Goal: Find specific page/section: Find specific page/section

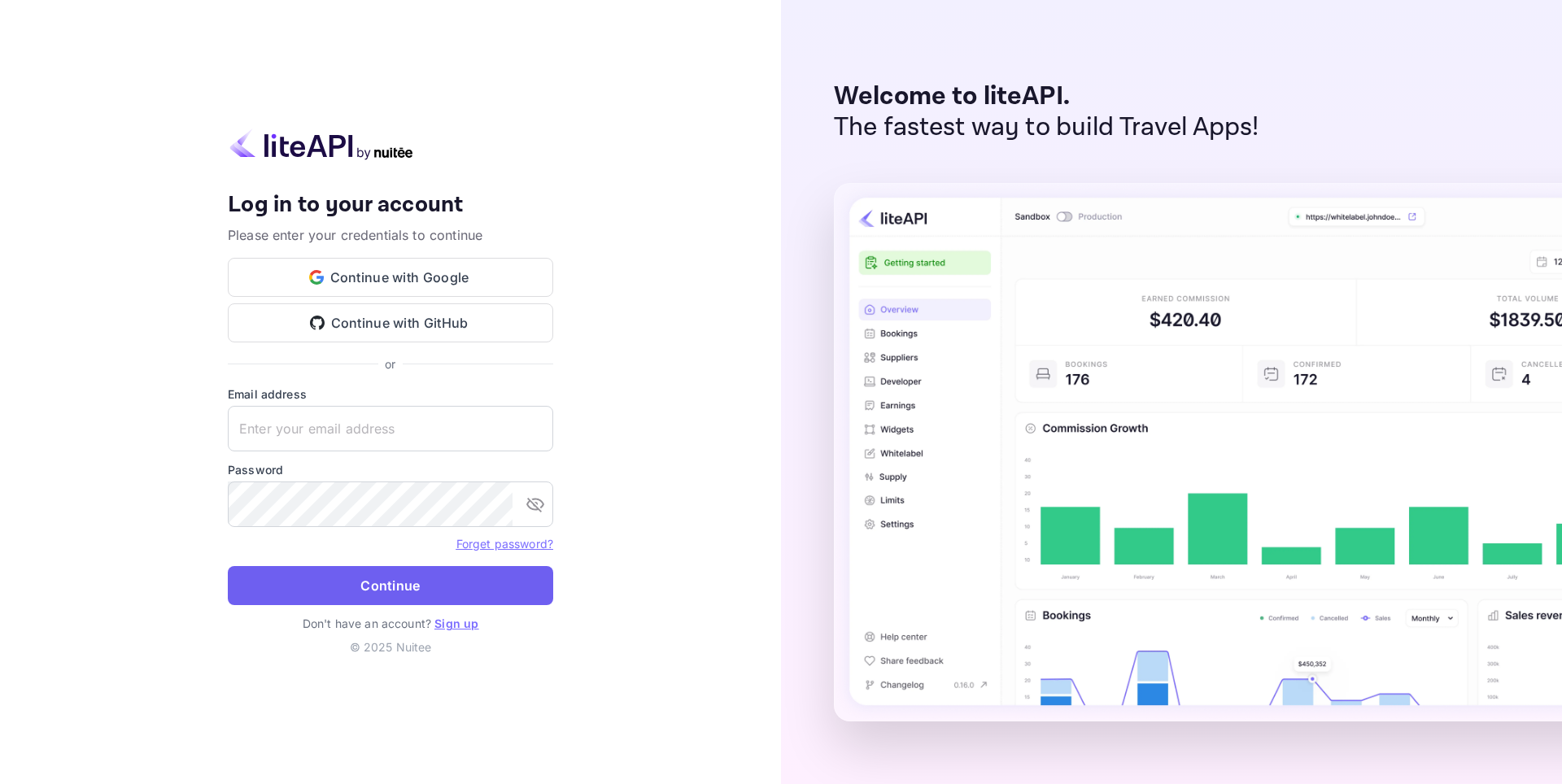
type input "[EMAIL_ADDRESS][DOMAIN_NAME]"
click at [321, 591] on button "Continue" at bounding box center [390, 586] width 325 height 39
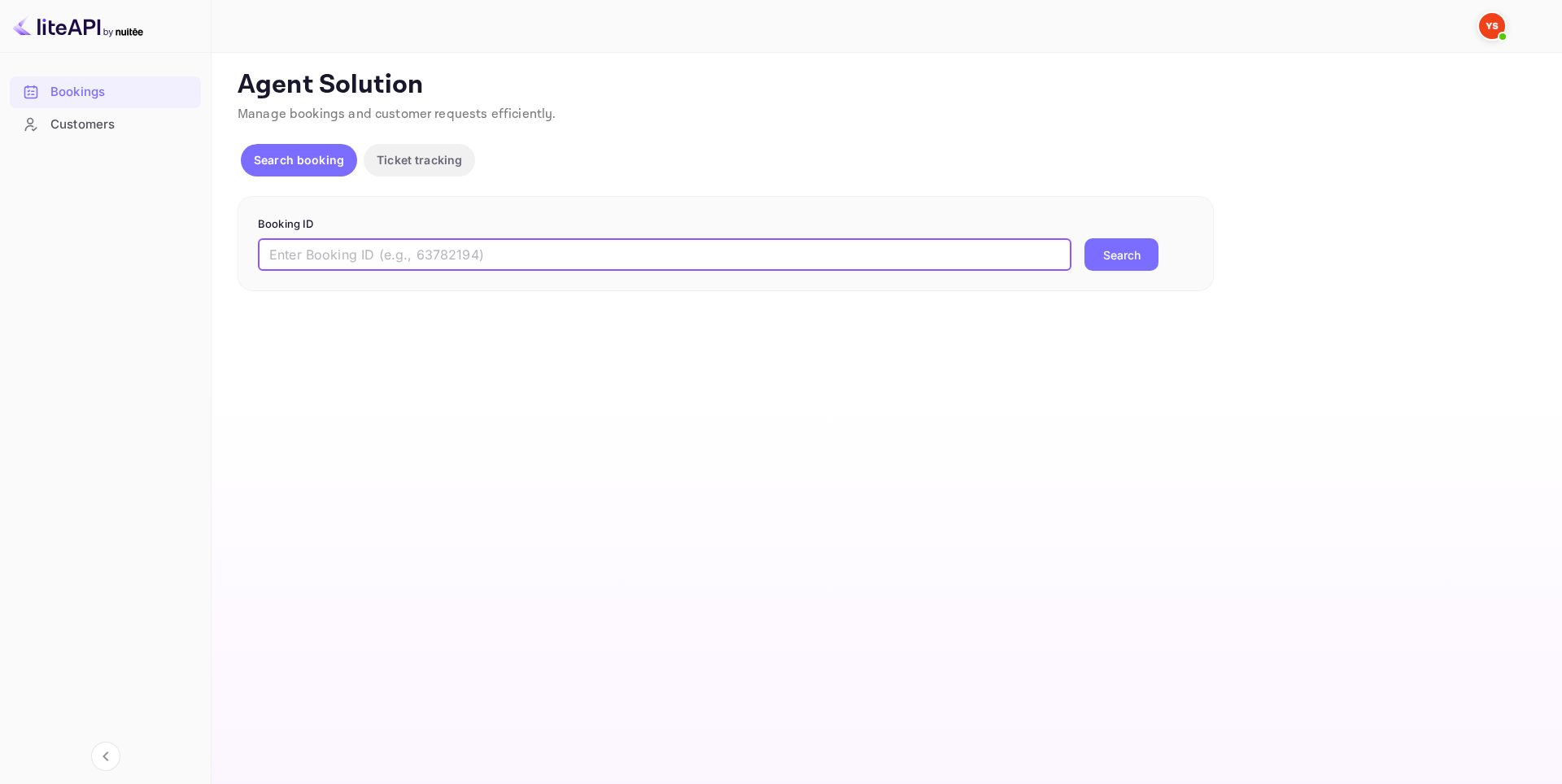
paste input "9677095"
type input "9677095"
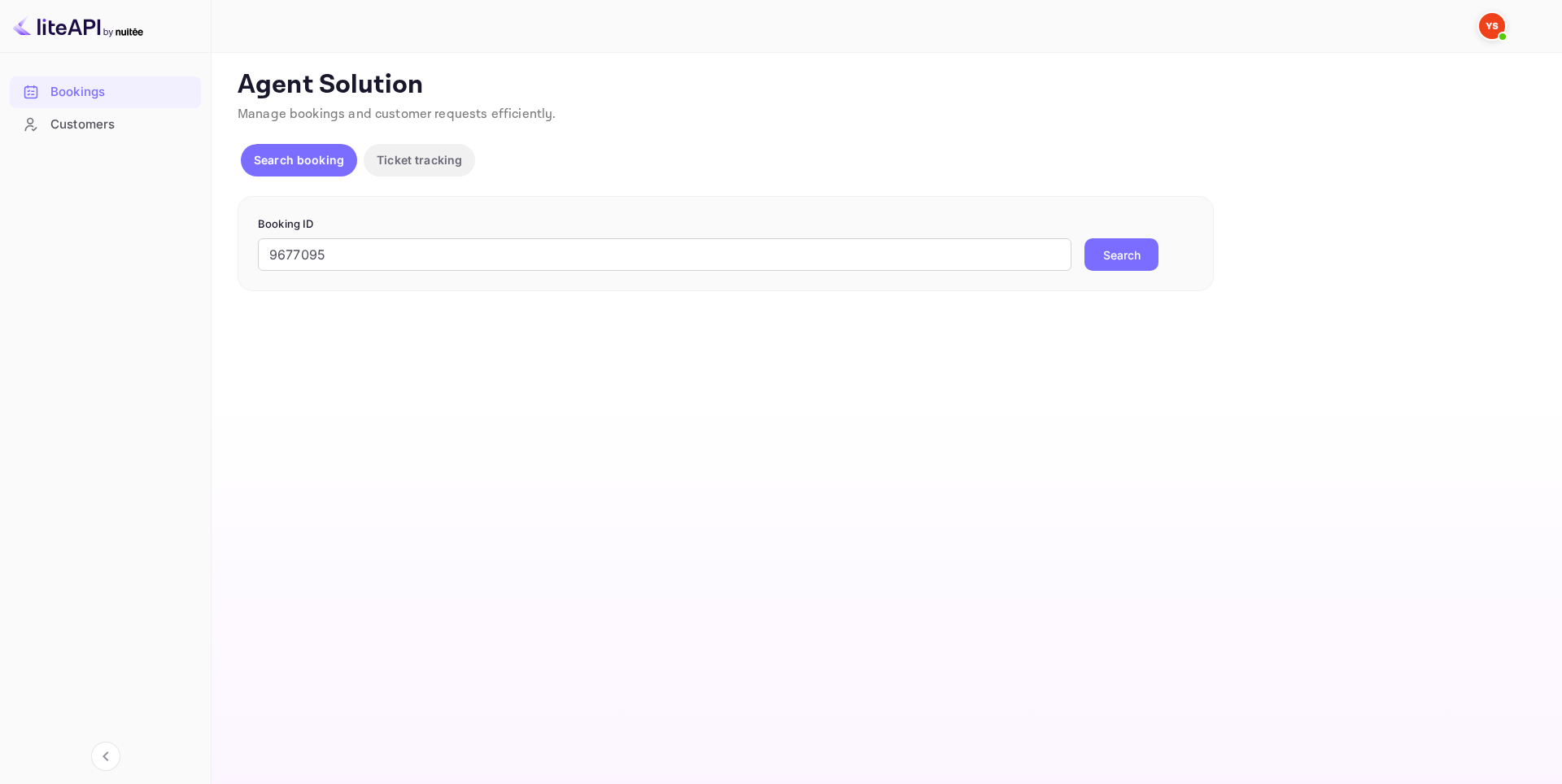
click at [1123, 260] on button "Search" at bounding box center [1121, 254] width 74 height 33
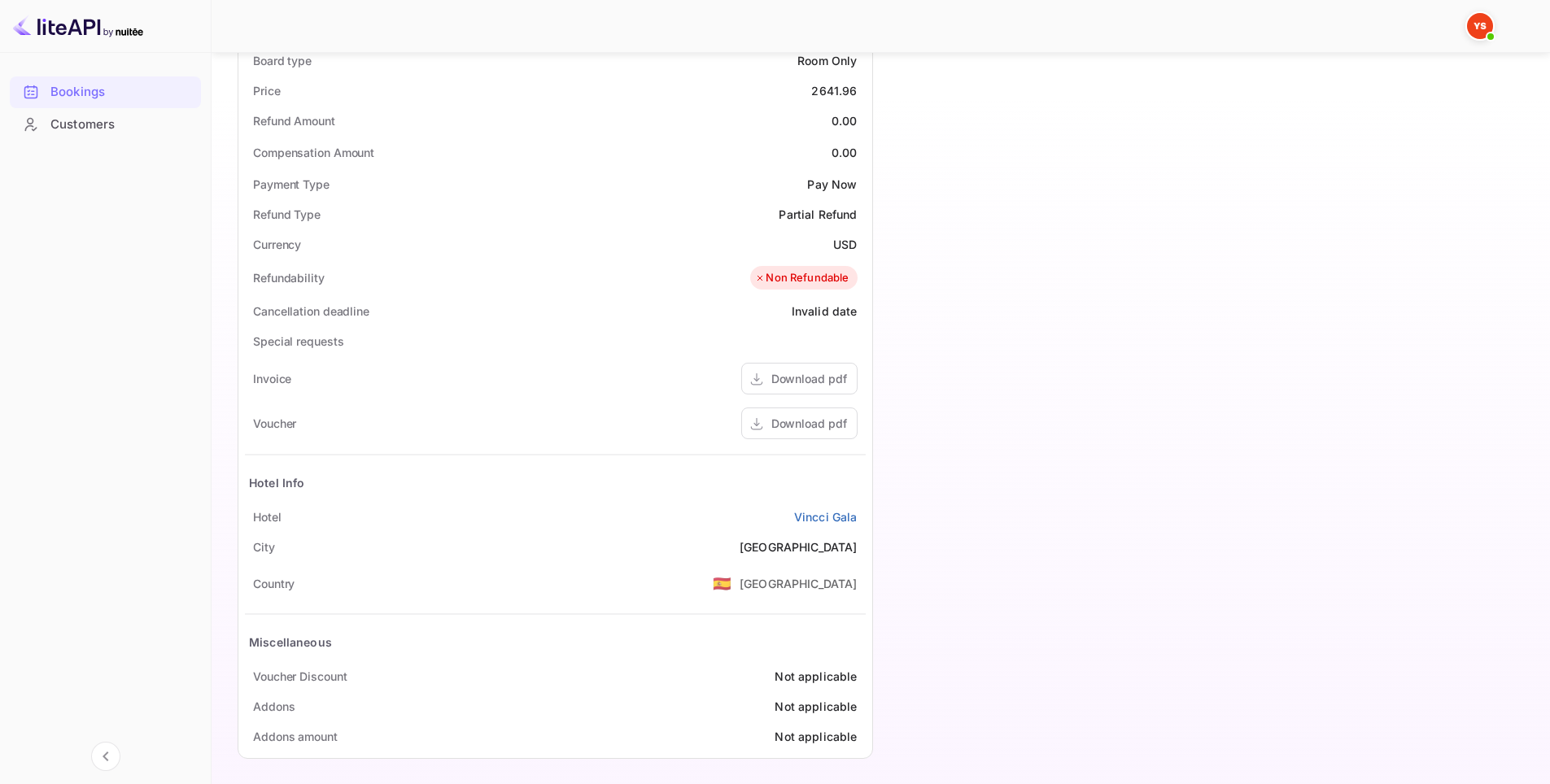
scroll to position [560, 0]
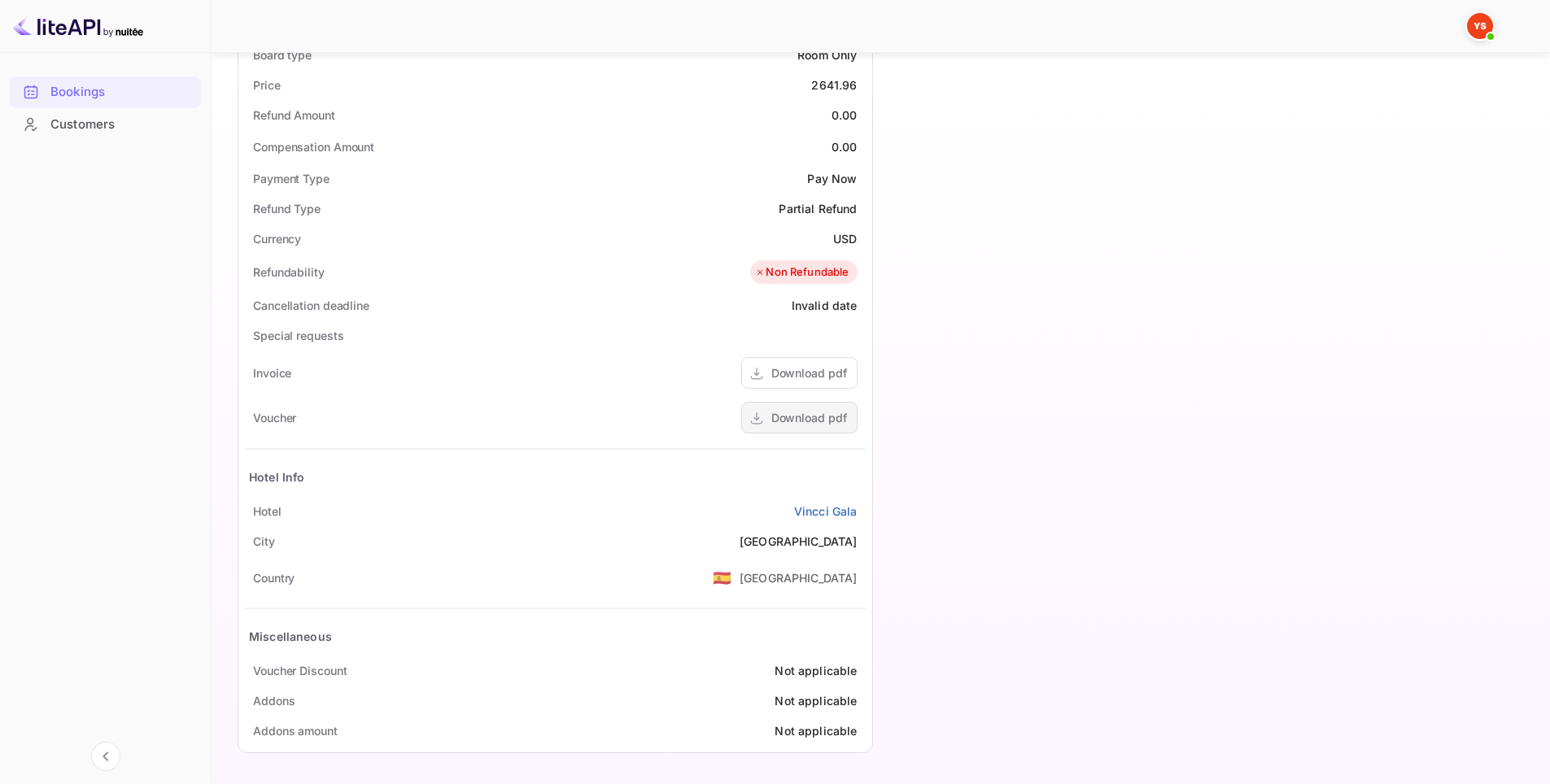
click at [787, 417] on div "Download pdf" at bounding box center [809, 417] width 76 height 17
